Goal: Information Seeking & Learning: Learn about a topic

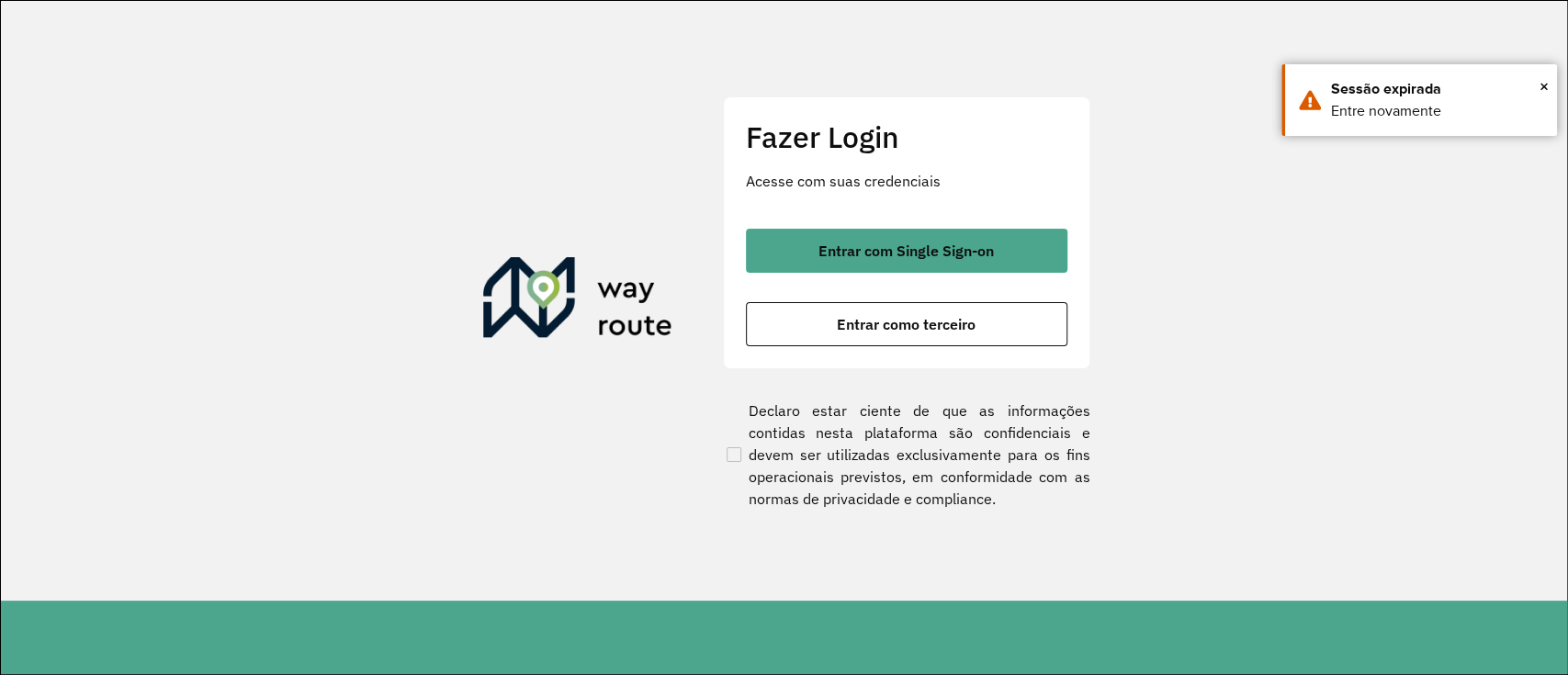
click at [878, 226] on div "Fazer Login Acesse com suas credenciais Entrar com Single Sign-on Entrar como t…" at bounding box center [906, 232] width 367 height 272
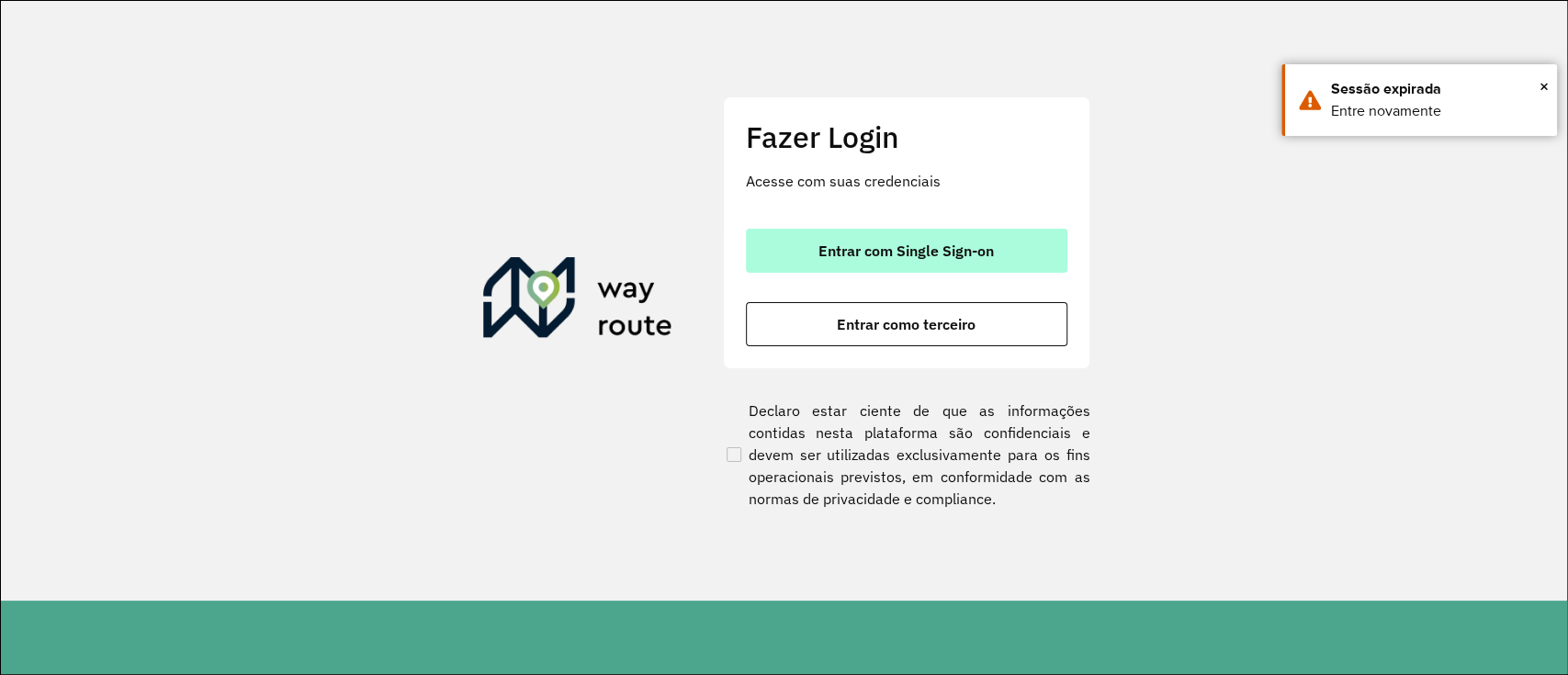
click at [884, 254] on span "Entrar com Single Sign-on" at bounding box center [906, 250] width 175 height 15
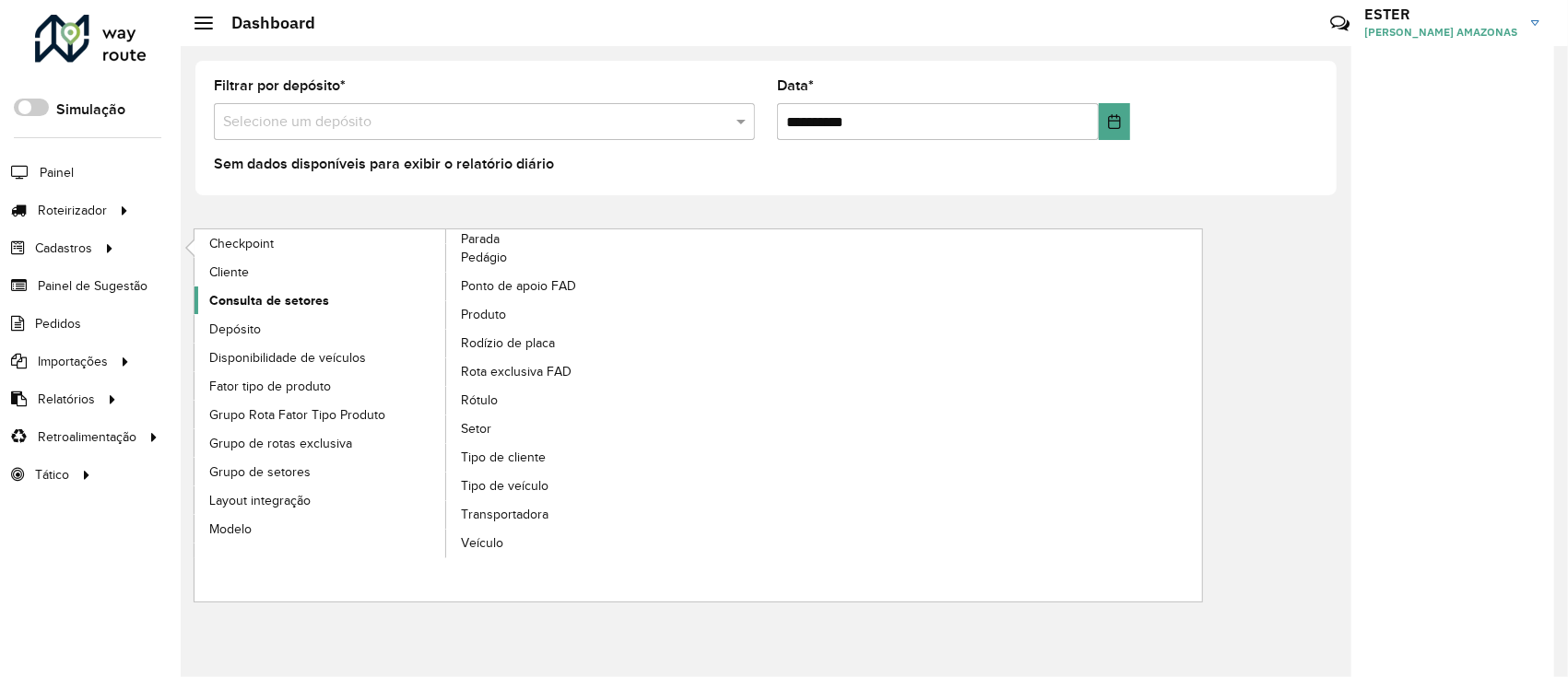
click at [270, 299] on span "Consulta de setores" at bounding box center [269, 301] width 120 height 20
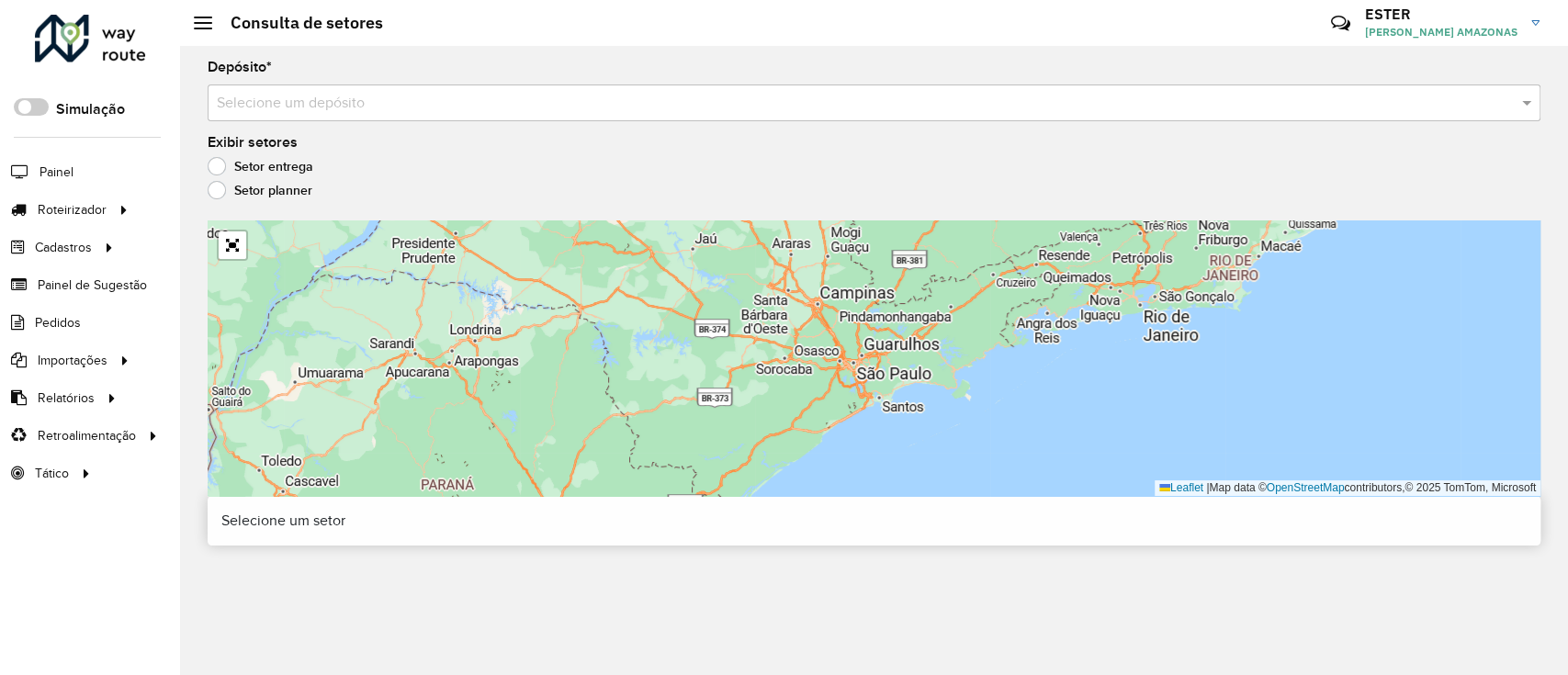
click at [386, 94] on input "text" at bounding box center [856, 103] width 1278 height 22
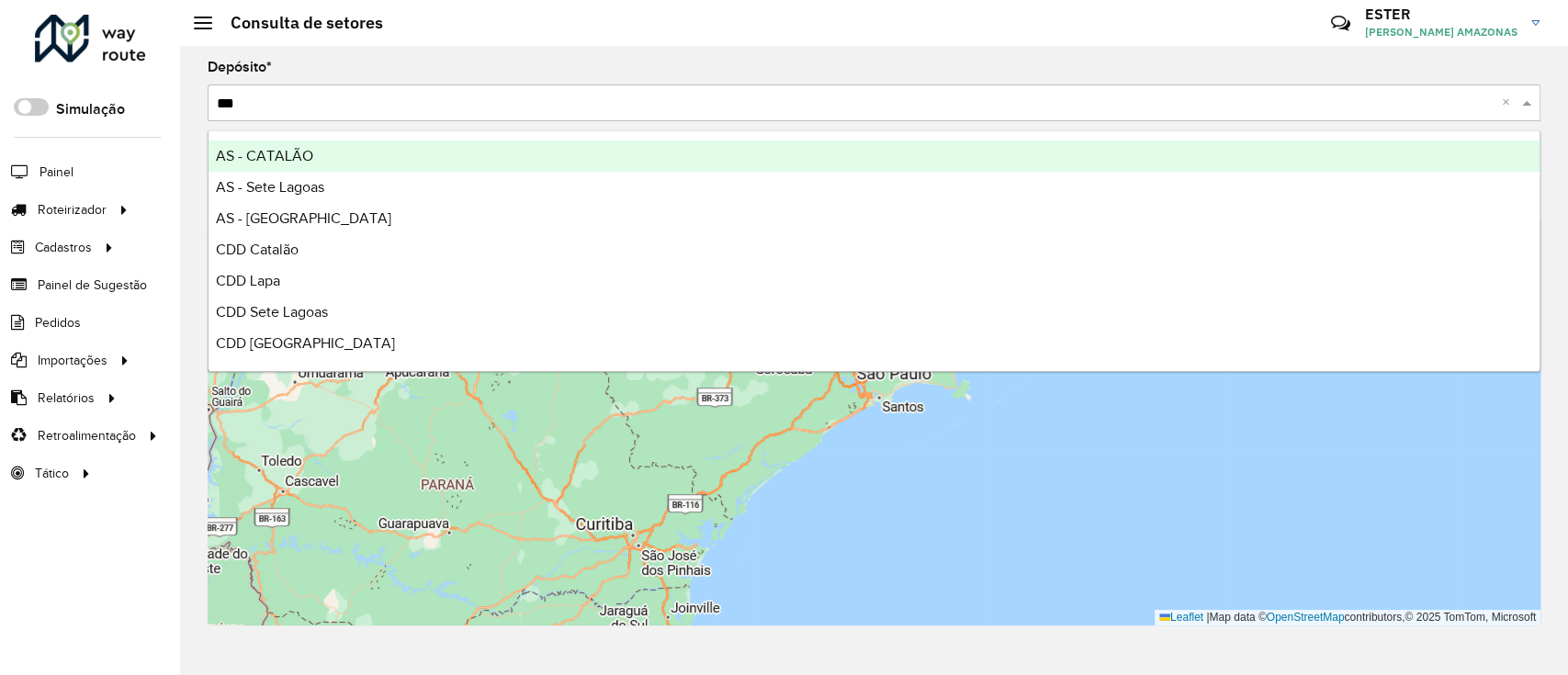
type input "****"
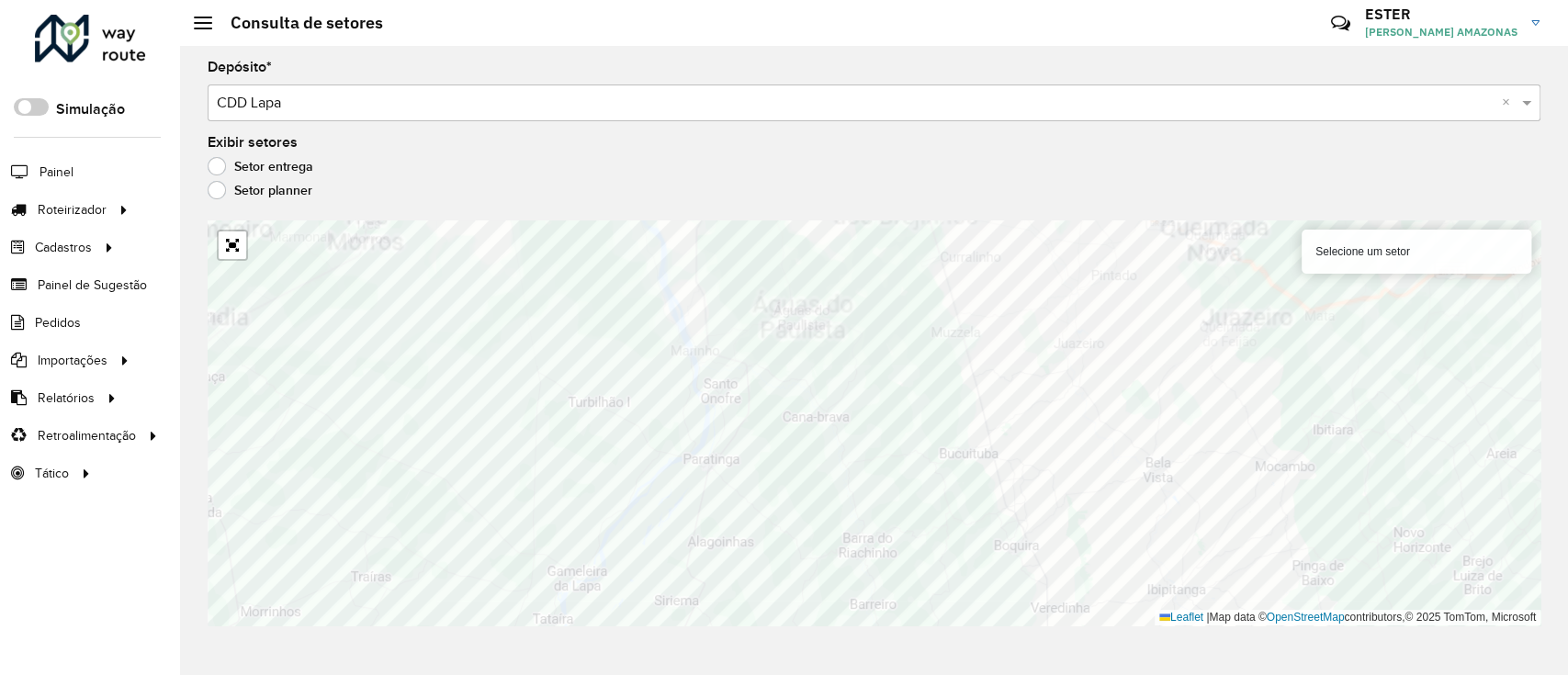
click at [1245, 85] on formly-group "Depósito * Selecione um depósito × CDD Lapa × Exibir setores Setor entrega Seto…" at bounding box center [874, 343] width 1332 height 565
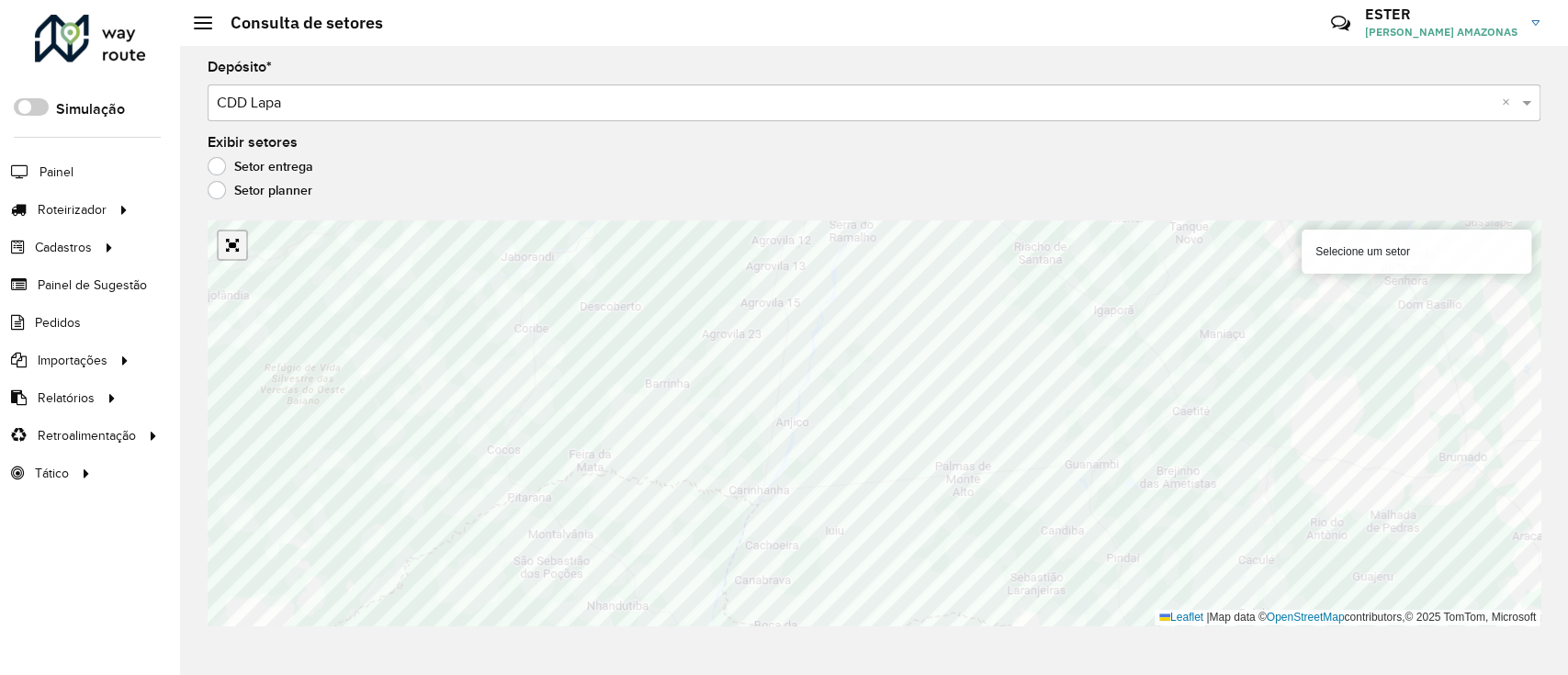
click at [234, 253] on link "Abrir mapa em tela cheia" at bounding box center [232, 245] width 27 height 27
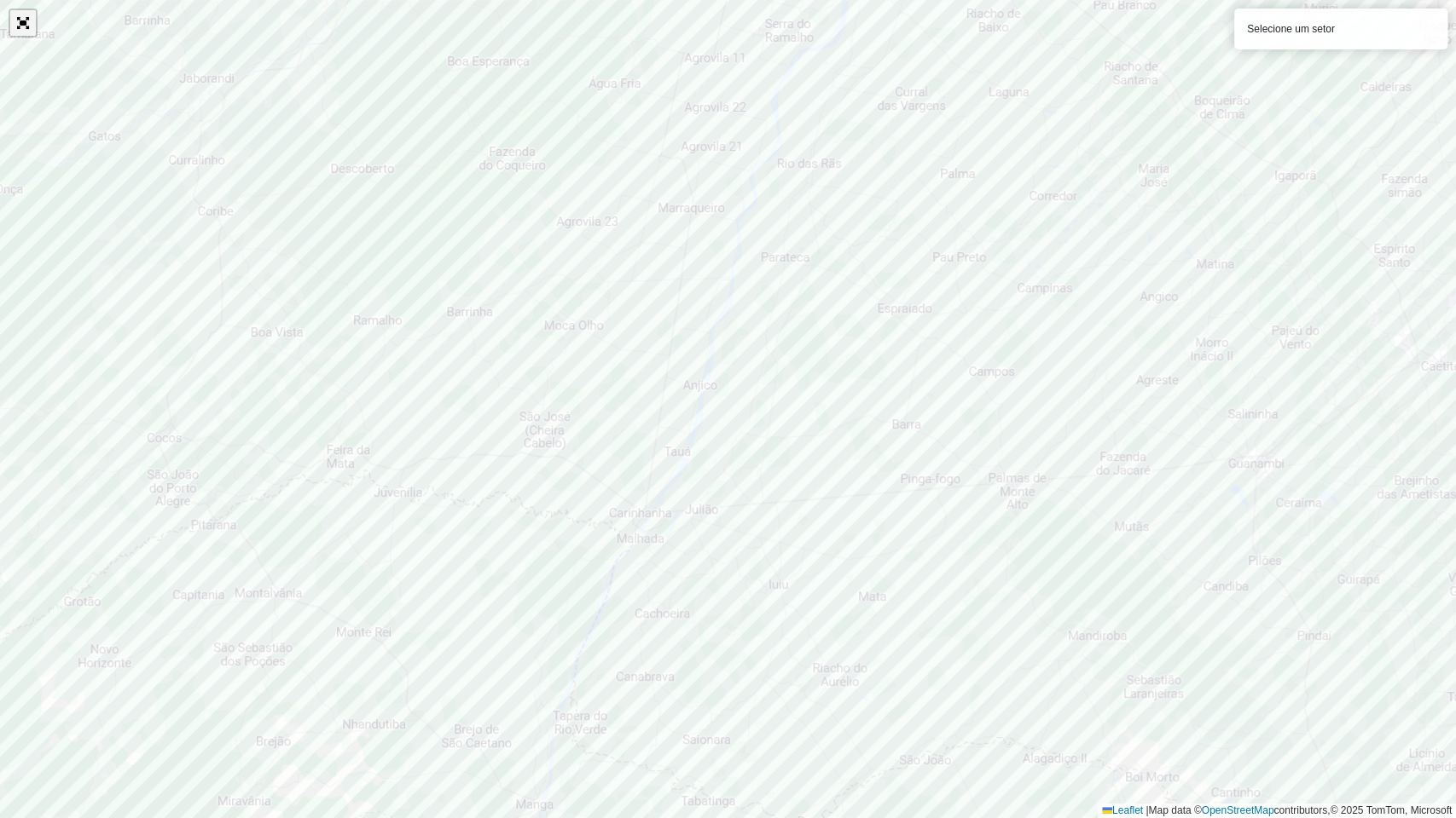
click at [23, 16] on link "Abrir mapa em tela cheia" at bounding box center [23, 23] width 25 height 25
